Goal: Navigation & Orientation: Find specific page/section

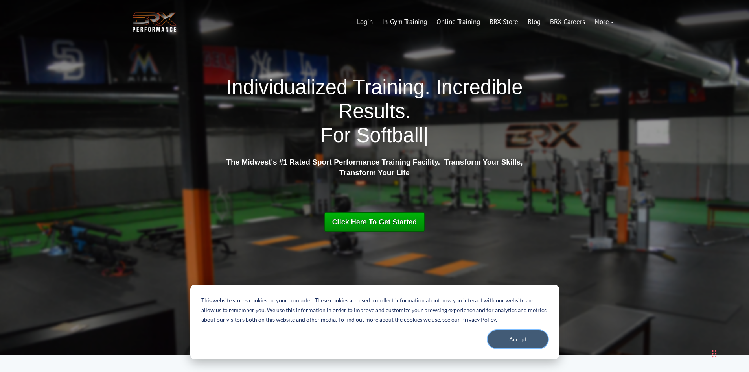
click at [531, 347] on button "Accept" at bounding box center [518, 339] width 61 height 18
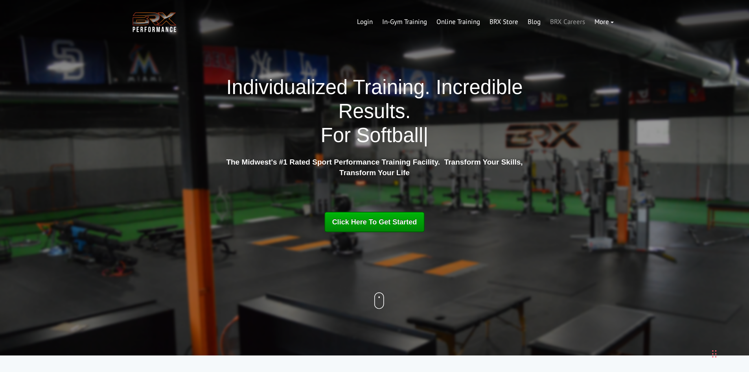
click at [555, 23] on link "BRX Careers" at bounding box center [567, 22] width 44 height 19
click at [394, 22] on link "In-Gym Training" at bounding box center [404, 22] width 54 height 19
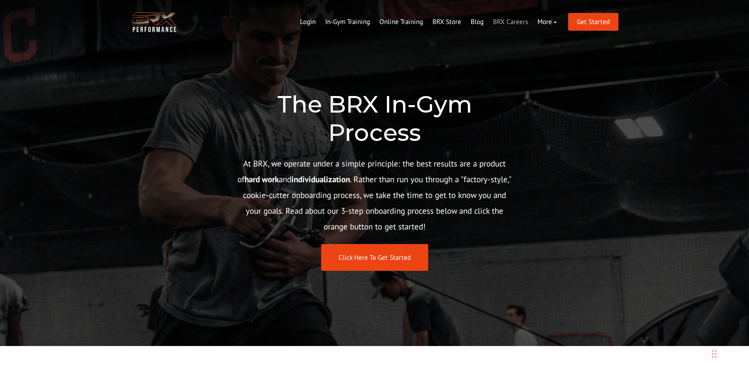
click at [516, 23] on link "BRX Careers" at bounding box center [510, 22] width 44 height 19
